Goal: Transaction & Acquisition: Purchase product/service

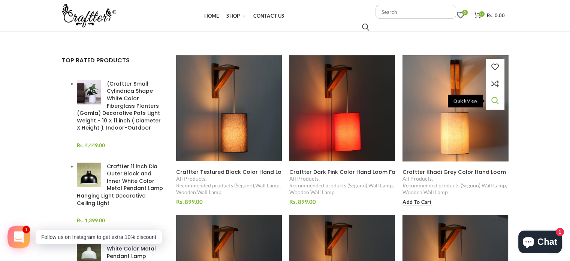
scroll to position [187, 0]
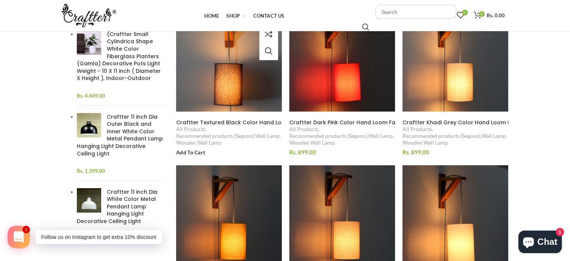
click at [224, 96] on img at bounding box center [228, 58] width 115 height 115
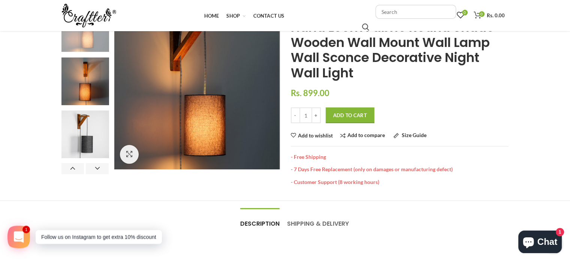
scroll to position [112, 0]
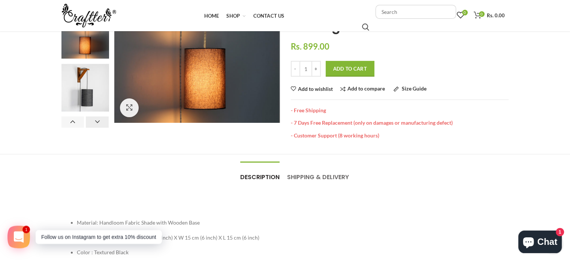
click at [96, 124] on button "Next" at bounding box center [97, 121] width 23 height 11
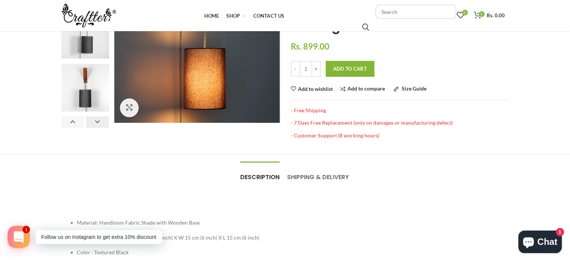
click at [96, 124] on button "Next" at bounding box center [97, 121] width 23 height 11
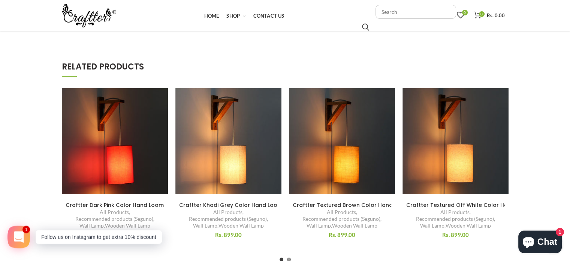
scroll to position [412, 0]
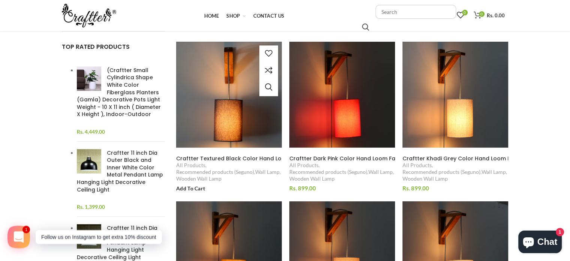
scroll to position [112, 0]
